Goal: Task Accomplishment & Management: Manage account settings

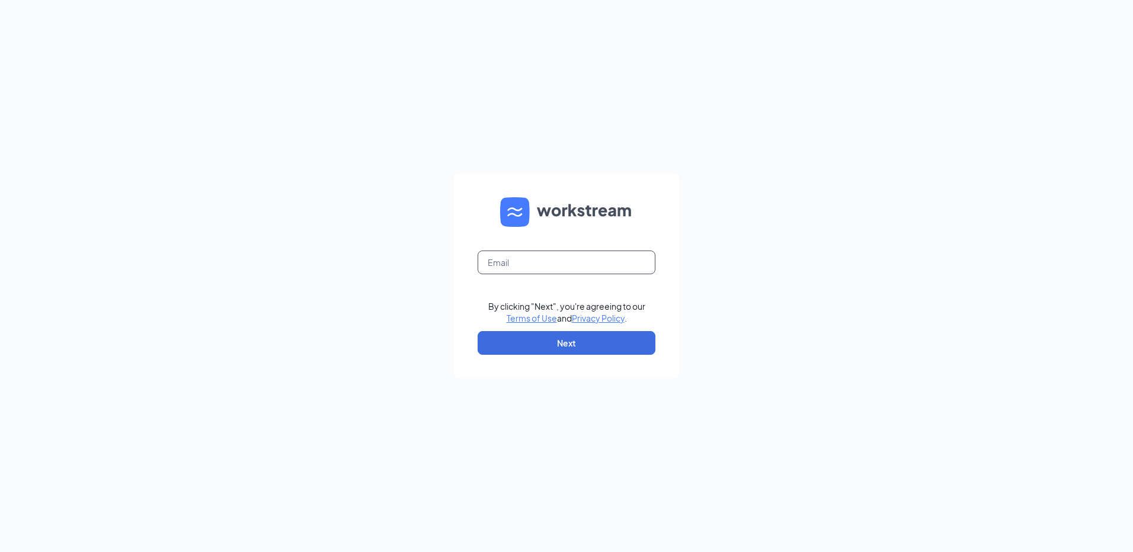
click at [536, 261] on input "text" at bounding box center [567, 263] width 178 height 24
type input "[EMAIL_ADDRESS][DOMAIN_NAME]"
click at [568, 351] on button "Next" at bounding box center [567, 343] width 178 height 24
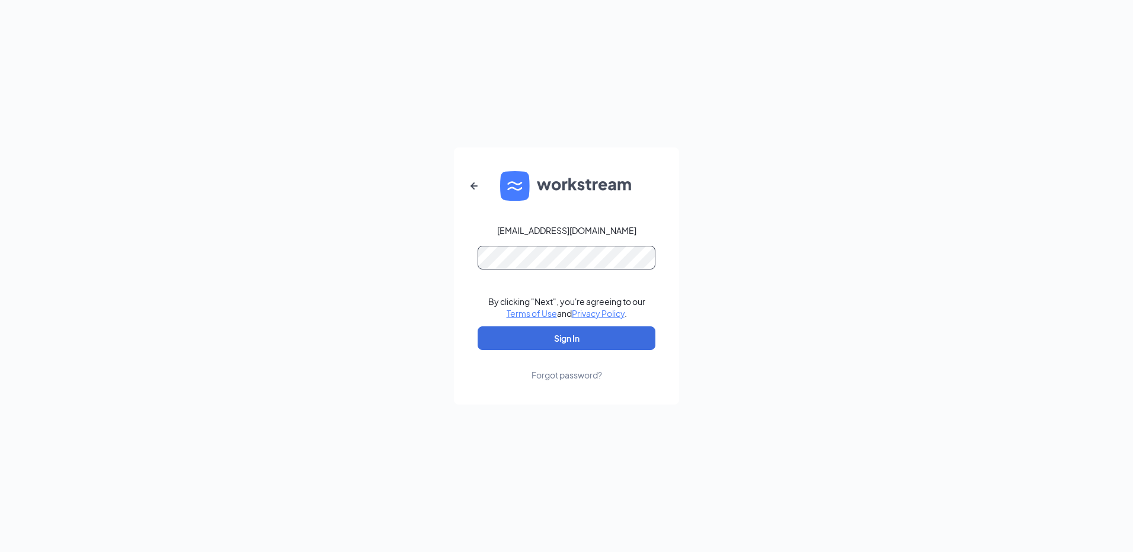
click at [478, 326] on button "Sign In" at bounding box center [567, 338] width 178 height 24
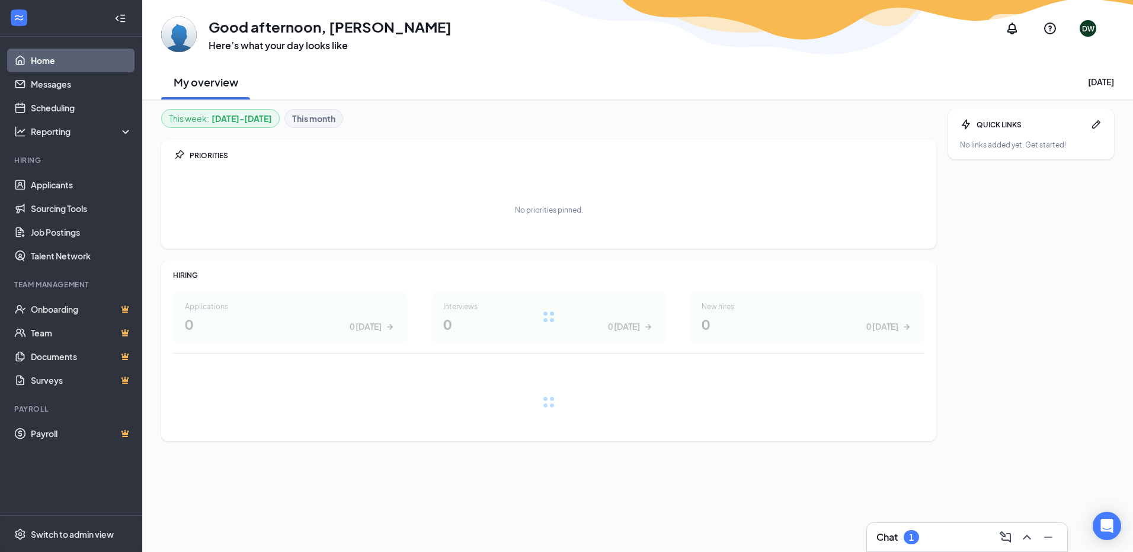
click at [922, 545] on div "Chat 1" at bounding box center [966, 537] width 181 height 19
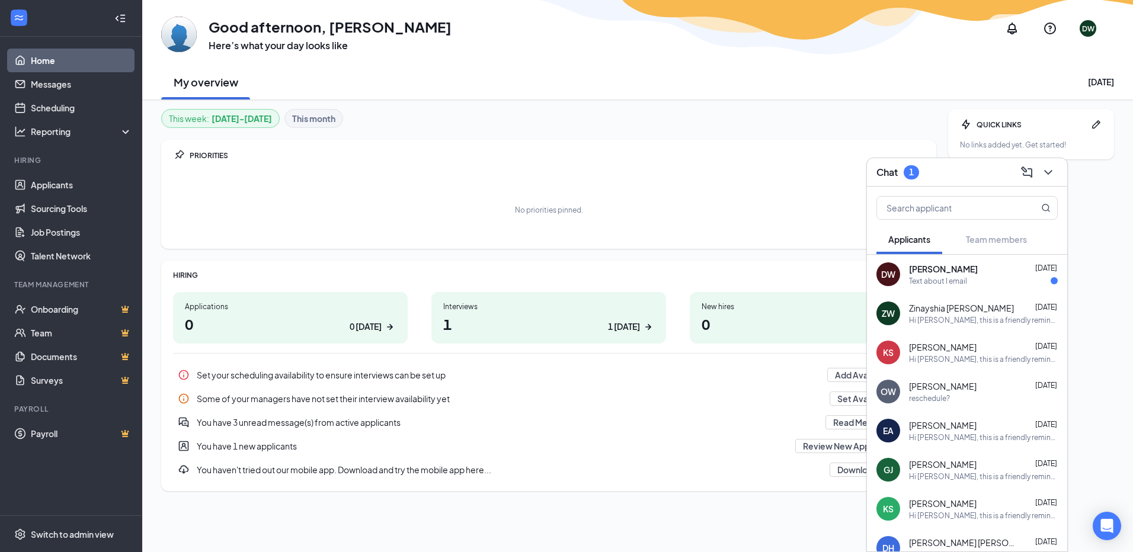
click at [919, 280] on div "Text about I email" at bounding box center [938, 281] width 58 height 10
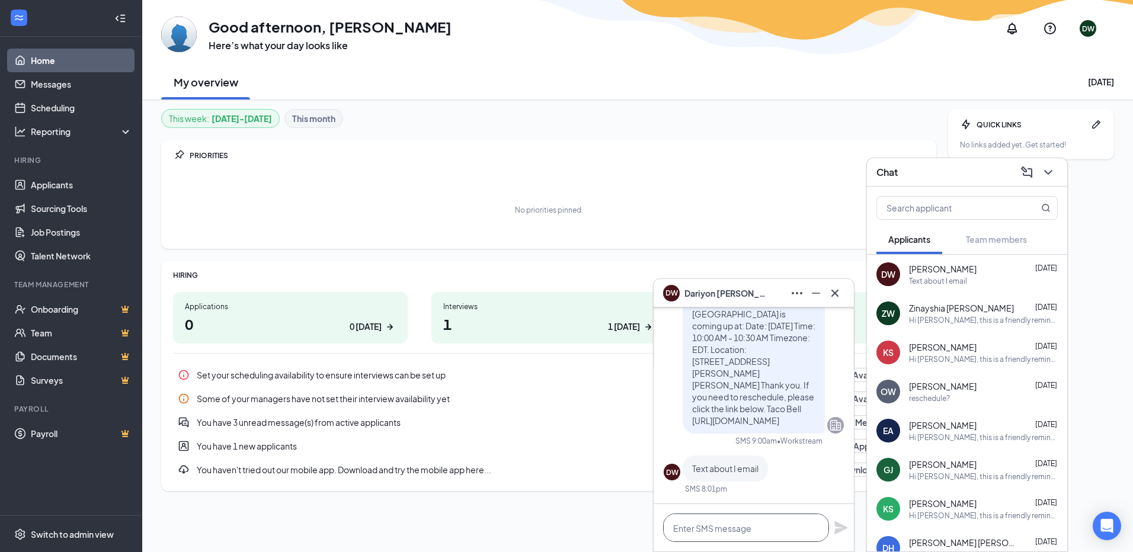
click at [755, 523] on textarea at bounding box center [746, 528] width 166 height 28
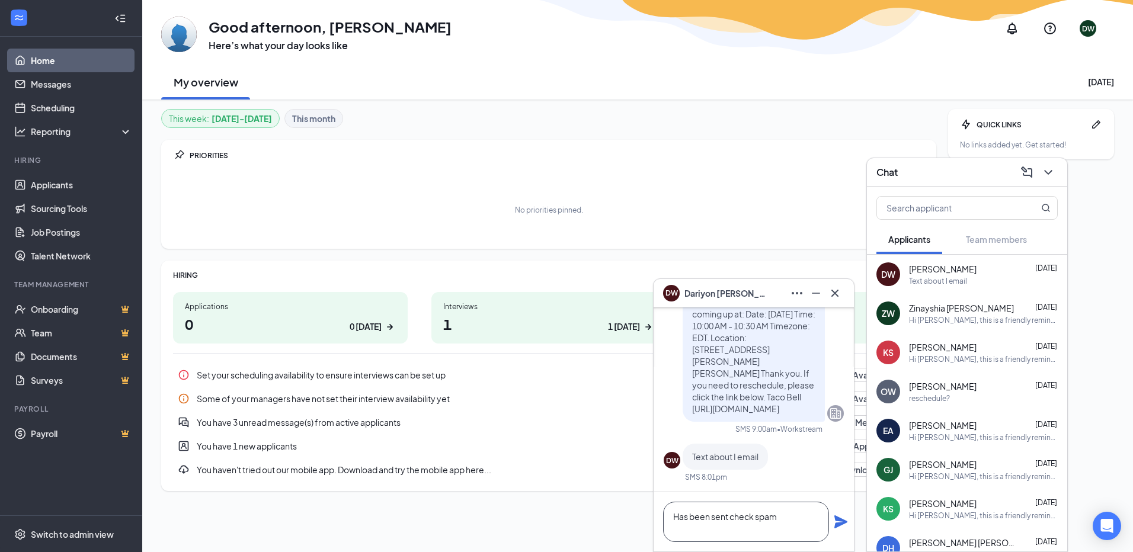
type textarea "Has been sent check spam"
click at [837, 522] on icon "Plane" at bounding box center [841, 522] width 14 height 14
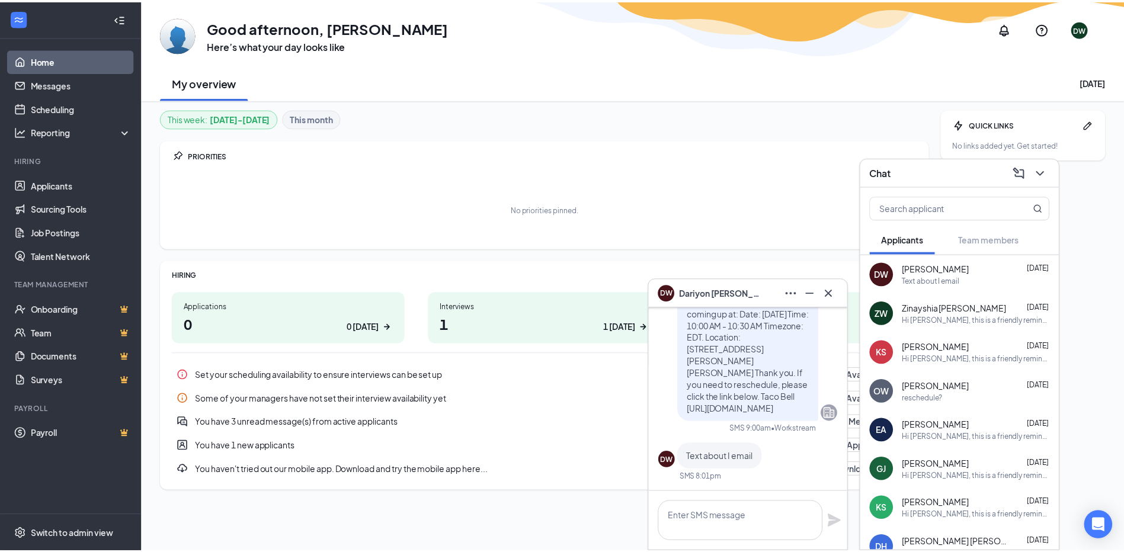
scroll to position [0, 0]
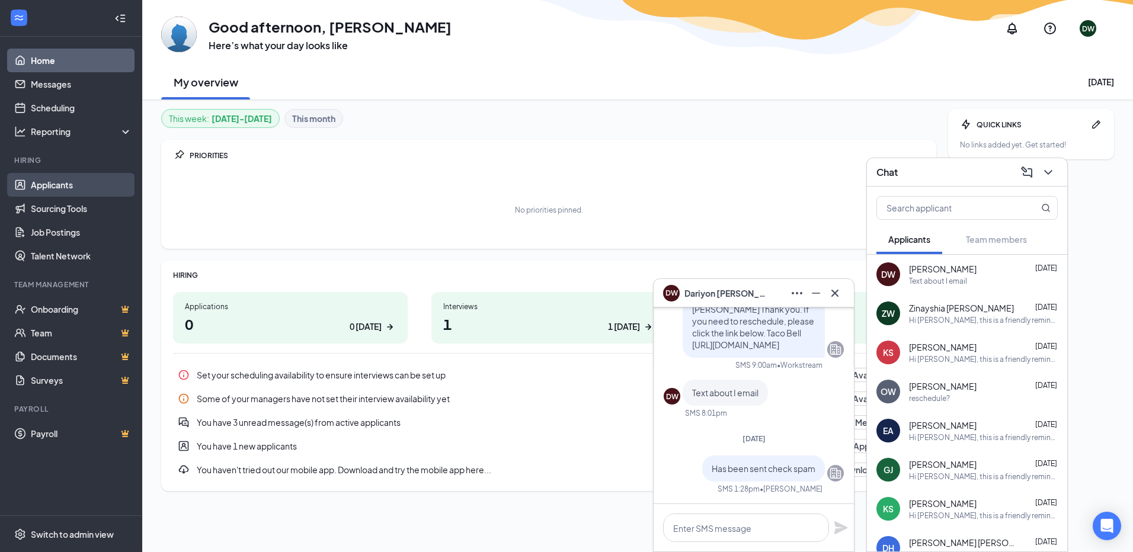
click at [65, 180] on link "Applicants" at bounding box center [81, 185] width 101 height 24
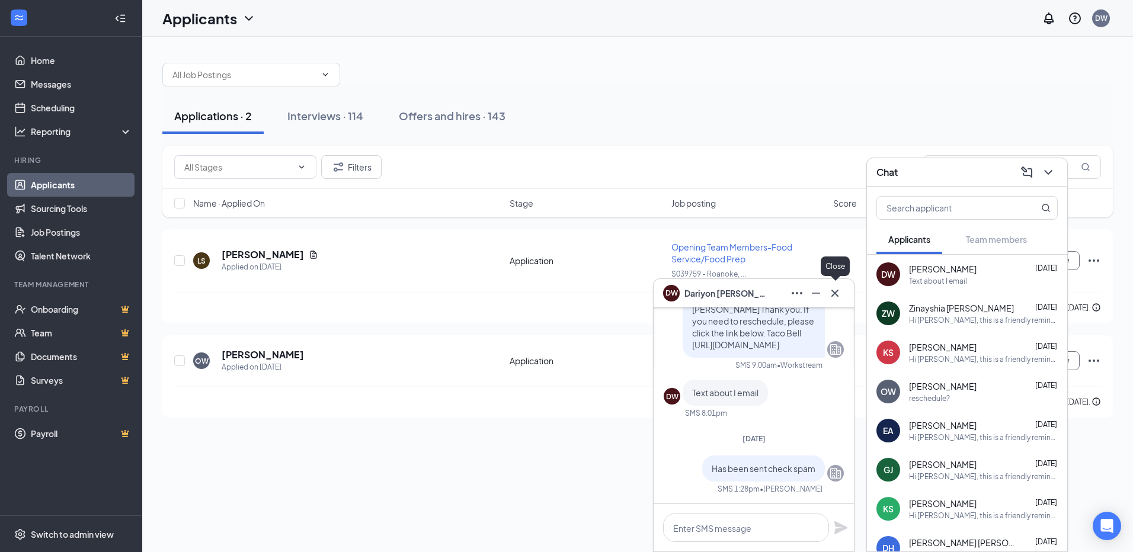
click at [831, 292] on icon "Cross" at bounding box center [835, 293] width 14 height 14
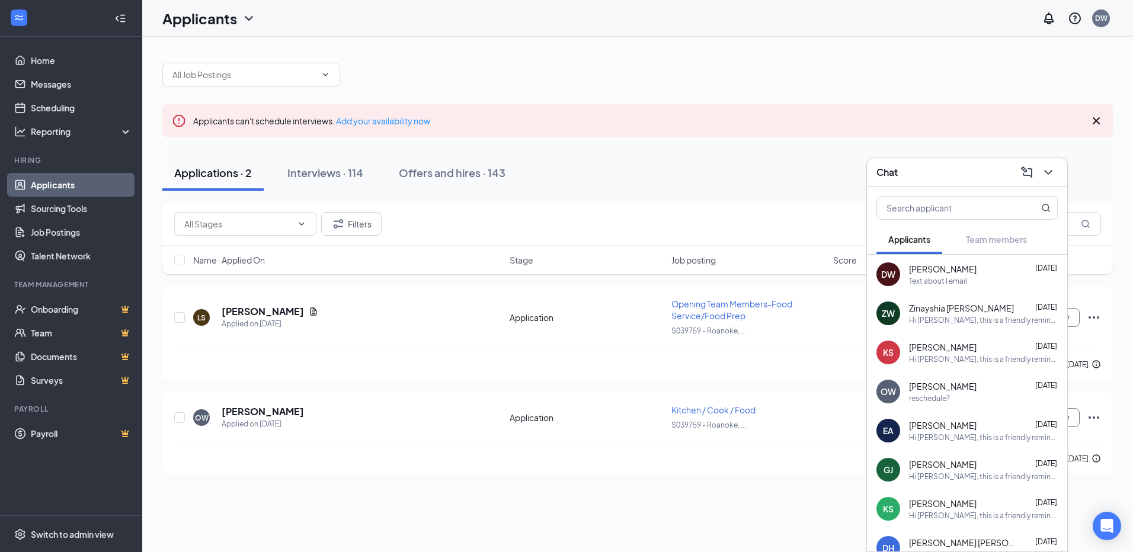
click at [789, 108] on div "Applicants can't schedule interviews. Add your availability now" at bounding box center [637, 120] width 950 height 33
click at [1046, 171] on icon "ChevronDown" at bounding box center [1048, 172] width 8 height 5
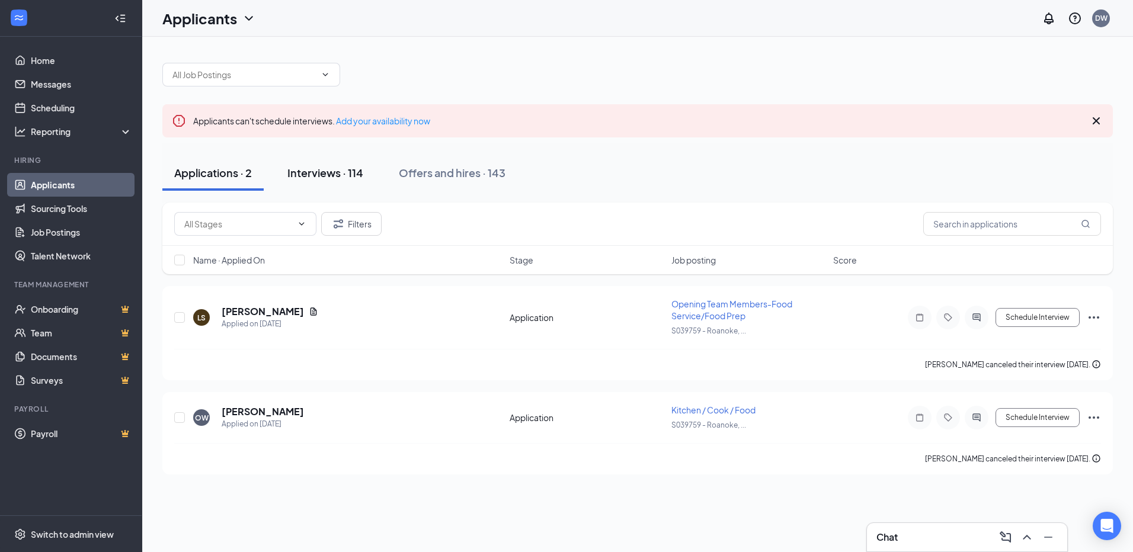
click at [322, 179] on div "Interviews · 114" at bounding box center [325, 172] width 76 height 15
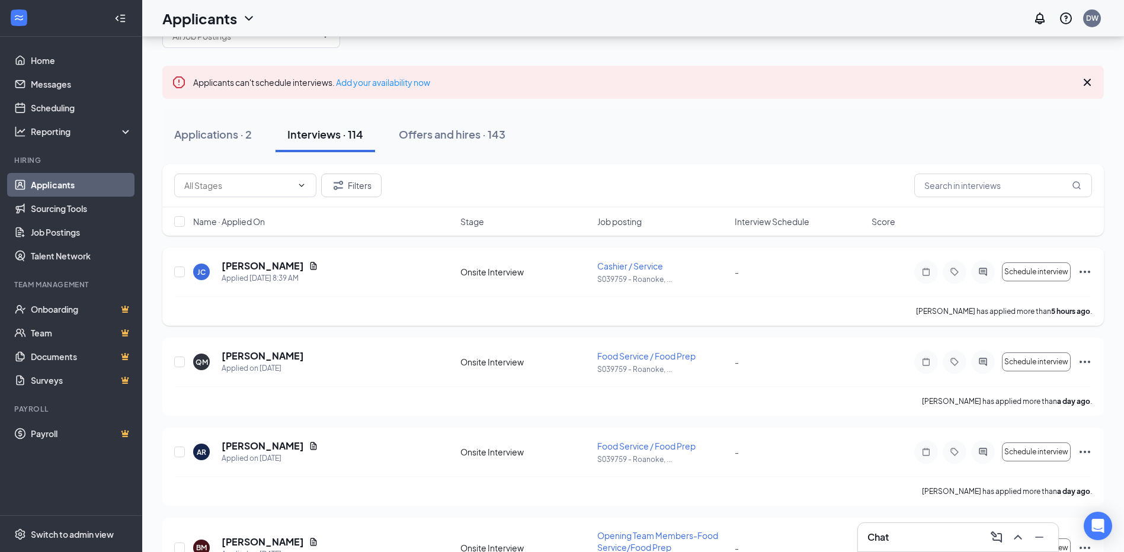
scroll to position [59, 0]
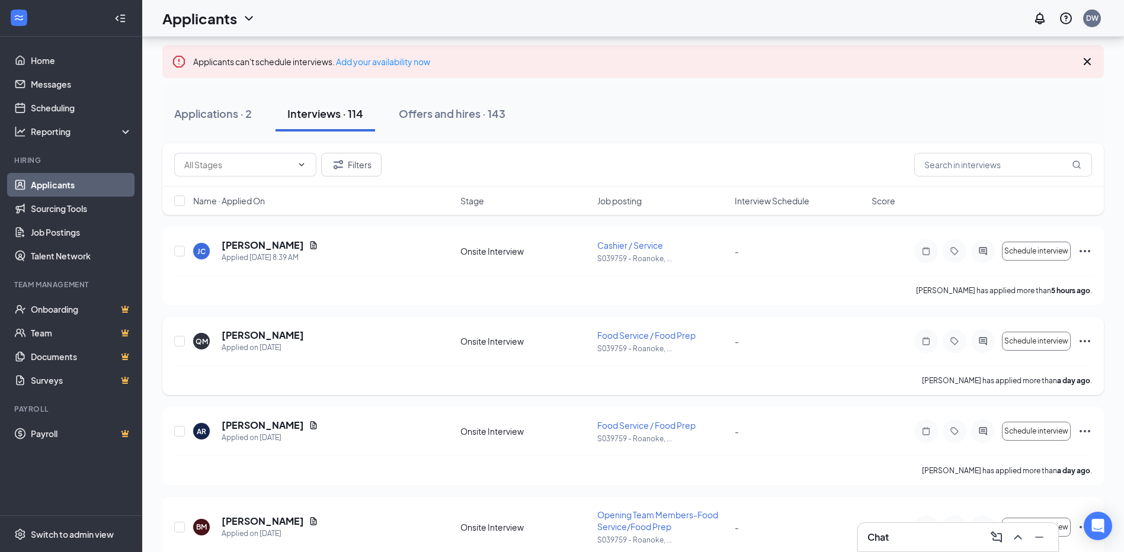
click at [1083, 342] on icon "Ellipses" at bounding box center [1085, 341] width 14 height 14
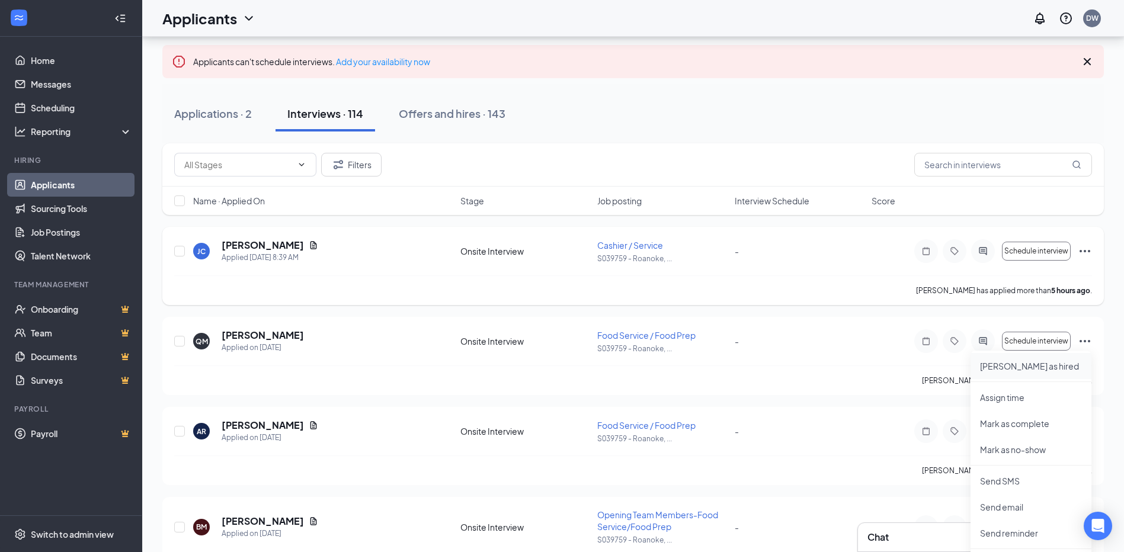
click at [1003, 370] on p "Mark as hired" at bounding box center [1031, 366] width 102 height 12
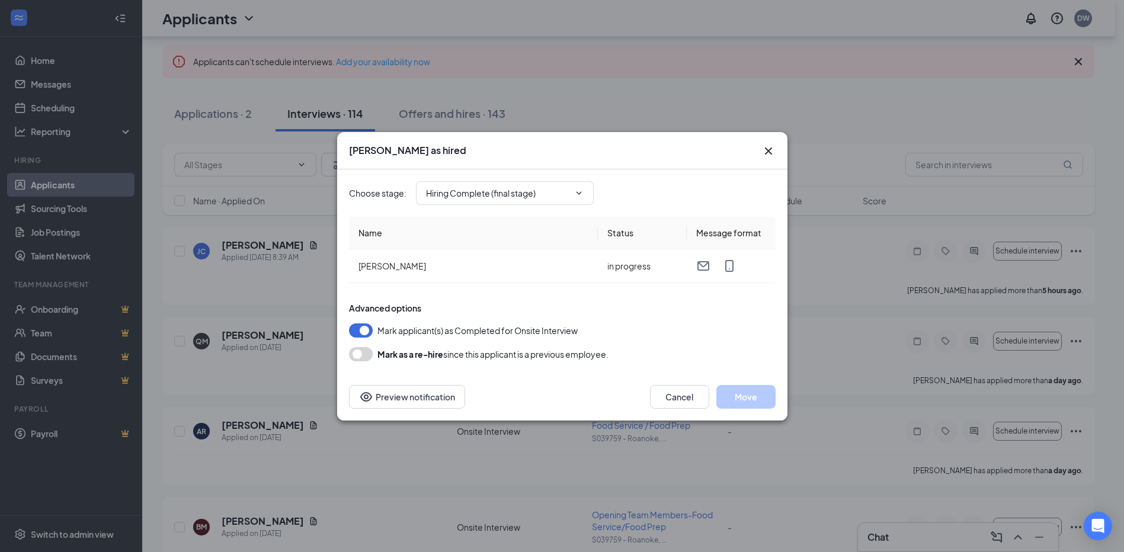
type input "Hiring Complete (final stage)"
click at [766, 393] on button "Move" at bounding box center [745, 397] width 59 height 24
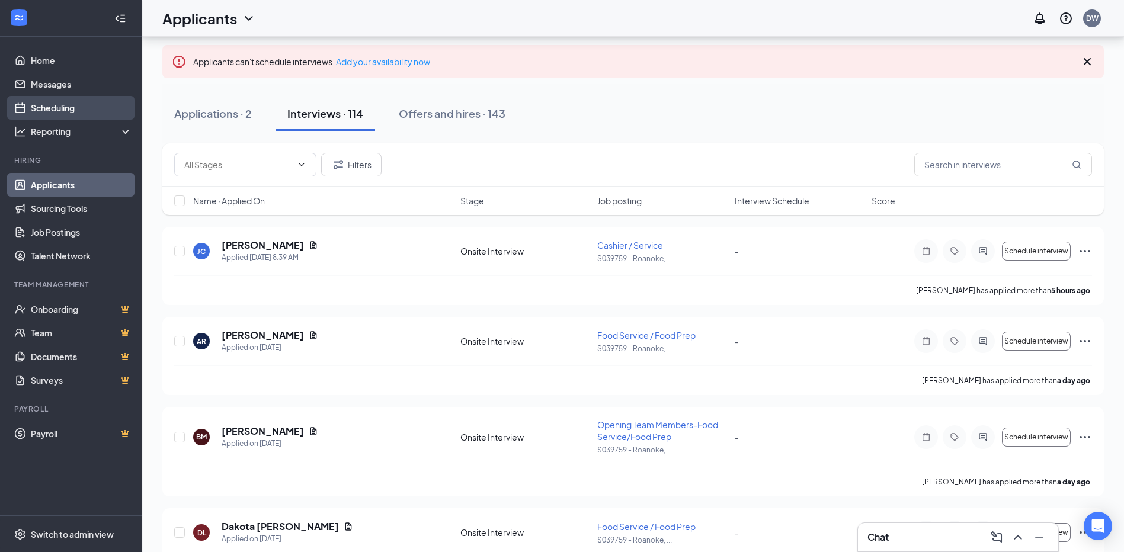
click at [47, 108] on link "Scheduling" at bounding box center [81, 108] width 101 height 24
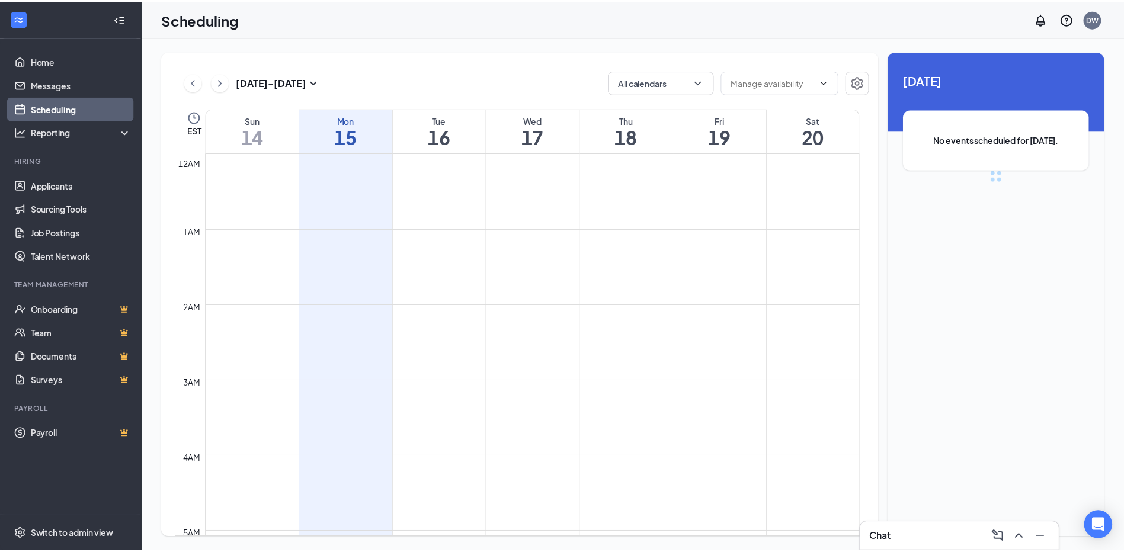
scroll to position [582, 0]
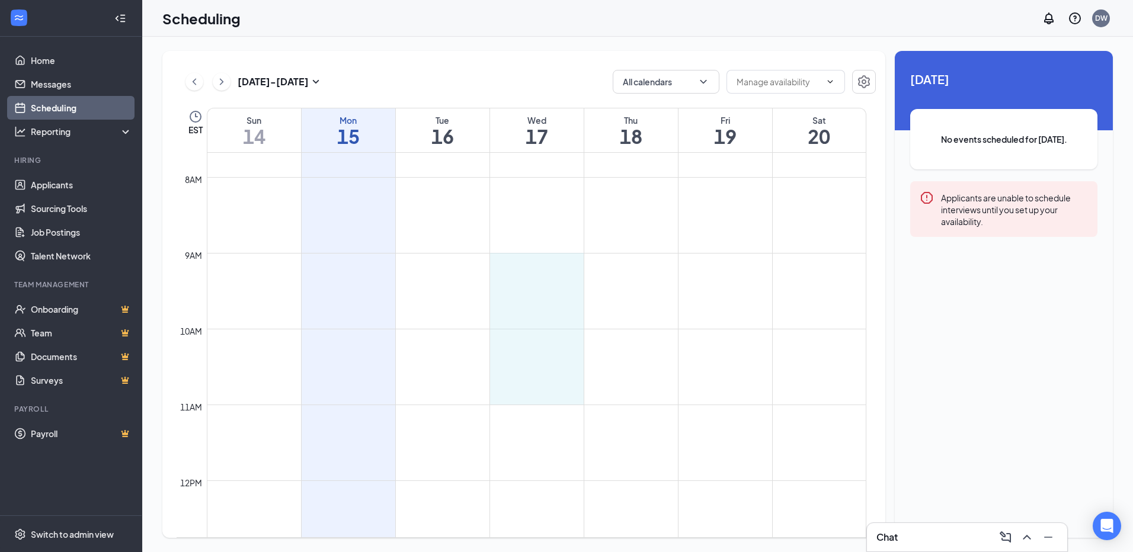
drag, startPoint x: 523, startPoint y: 254, endPoint x: 517, endPoint y: 395, distance: 141.7
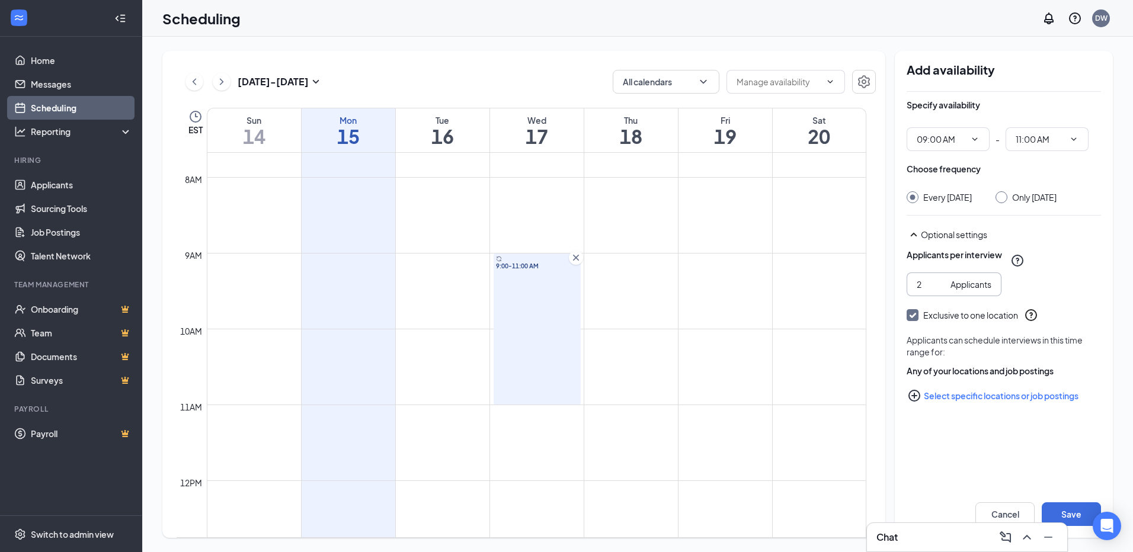
click at [940, 291] on input "2" at bounding box center [930, 284] width 29 height 13
click at [940, 291] on input "3" at bounding box center [930, 284] width 29 height 13
click at [940, 291] on input "4" at bounding box center [930, 284] width 29 height 13
click at [940, 291] on input "5" at bounding box center [930, 284] width 29 height 13
click at [940, 291] on input "6" at bounding box center [930, 284] width 29 height 13
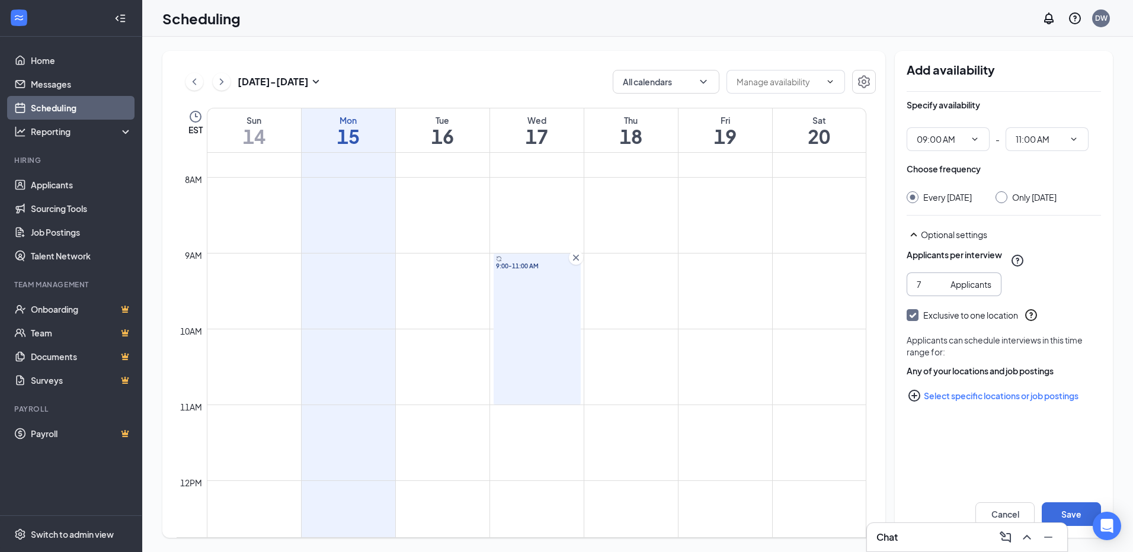
click at [940, 291] on input "7" at bounding box center [930, 284] width 29 height 13
type input "8"
click at [940, 291] on input "8" at bounding box center [930, 284] width 29 height 13
click at [1076, 509] on button "Save" at bounding box center [1071, 514] width 59 height 24
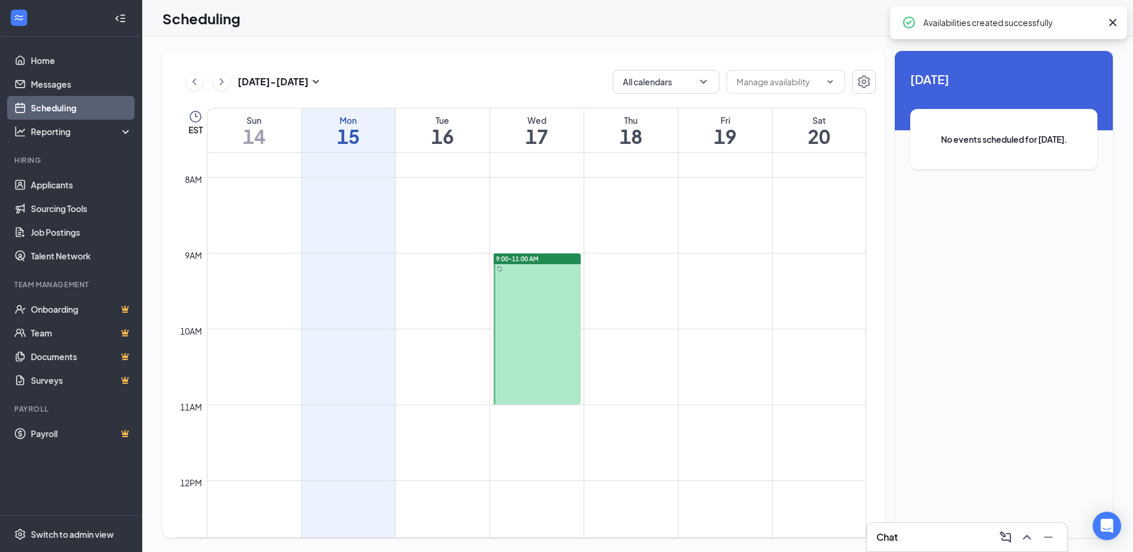
click at [1114, 23] on icon "Cross" at bounding box center [1112, 22] width 14 height 14
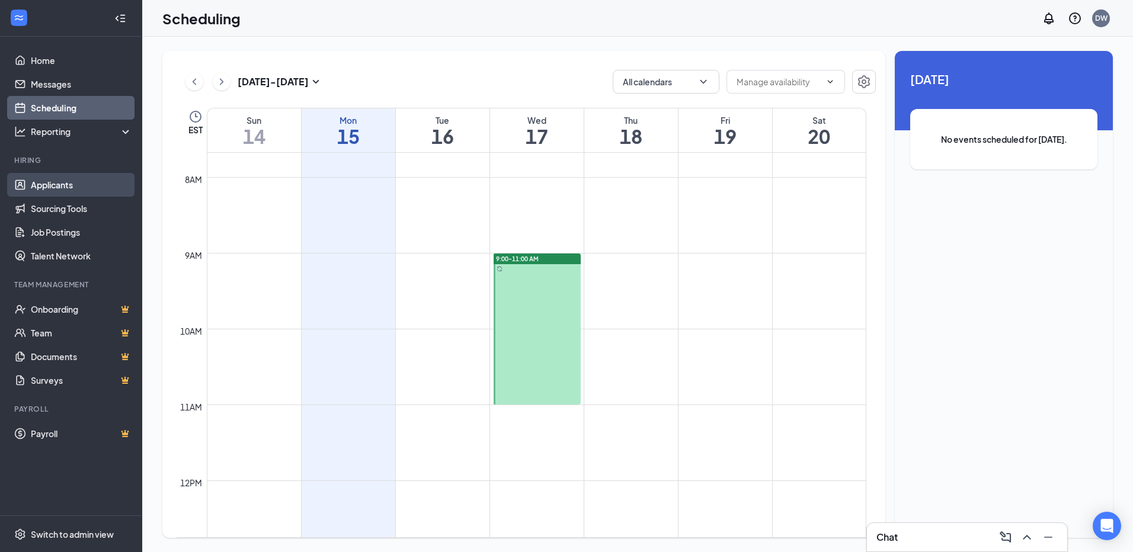
click at [46, 189] on link "Applicants" at bounding box center [81, 185] width 101 height 24
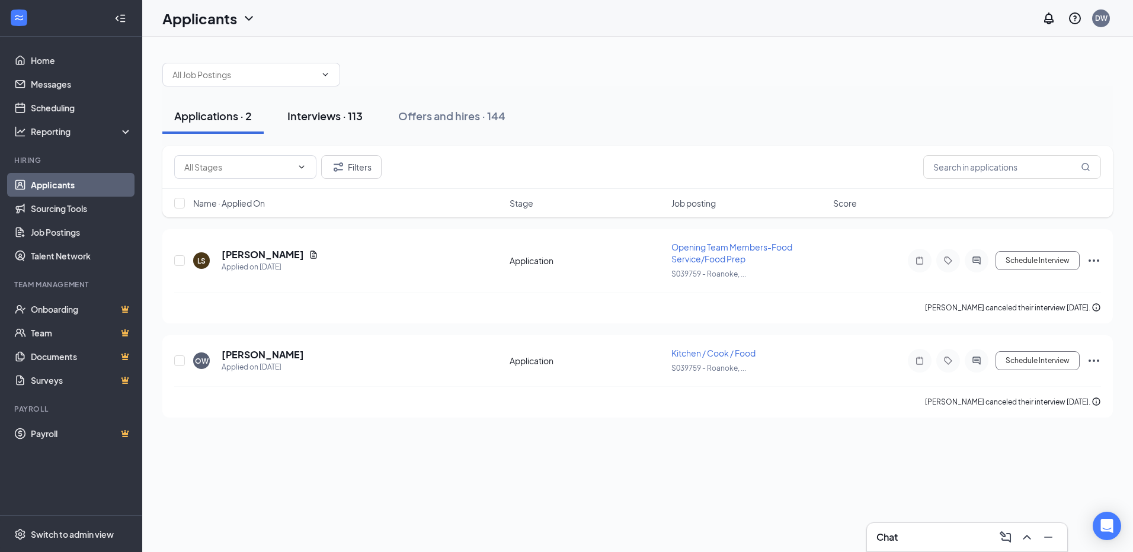
click at [350, 118] on div "Interviews · 113" at bounding box center [324, 115] width 75 height 15
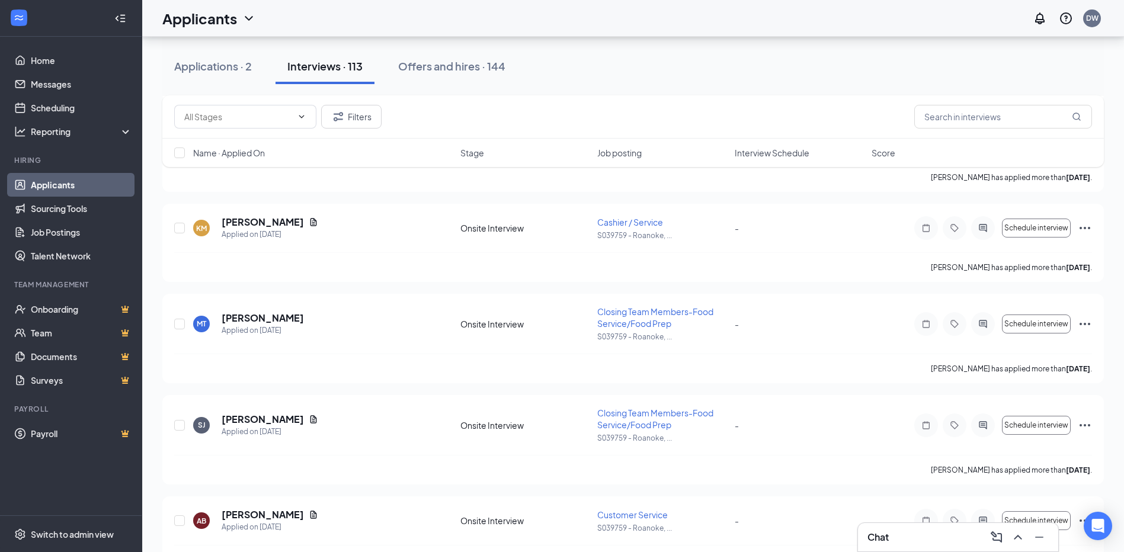
scroll to position [2014, 0]
